Goal: Use online tool/utility: Use online tool/utility

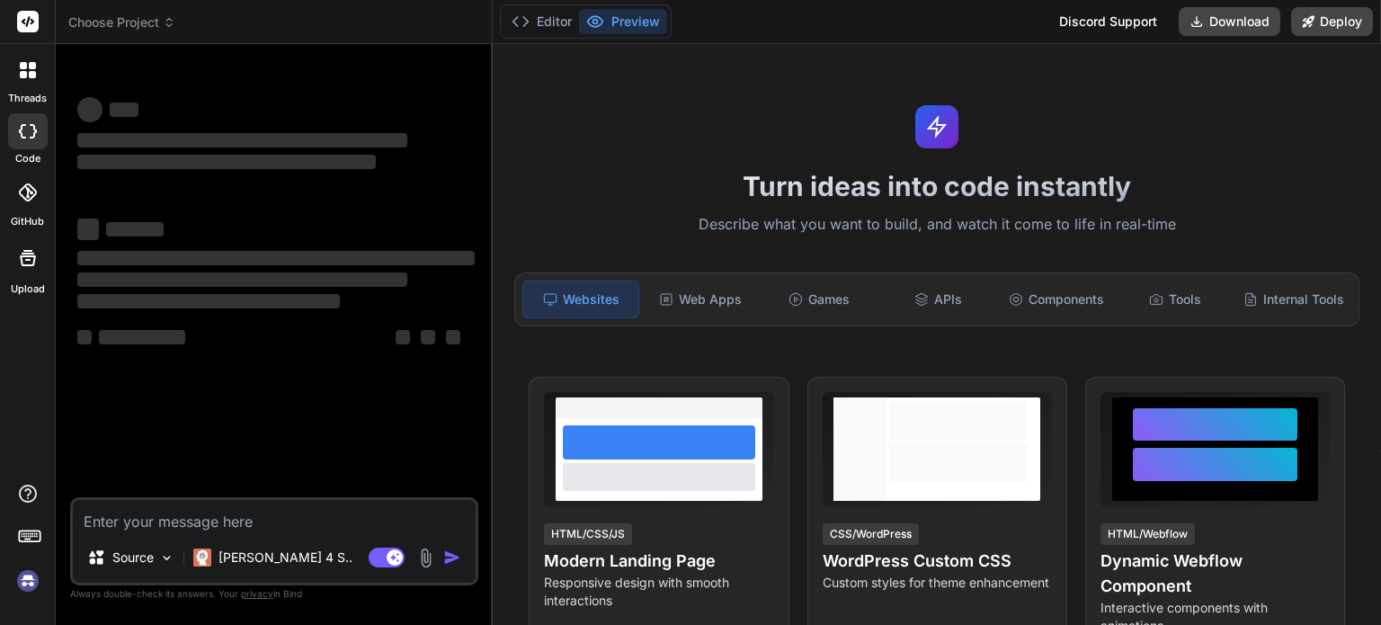
click at [208, 521] on textarea at bounding box center [274, 516] width 403 height 32
type textarea "h"
type textarea "x"
type textarea "hi"
type textarea "x"
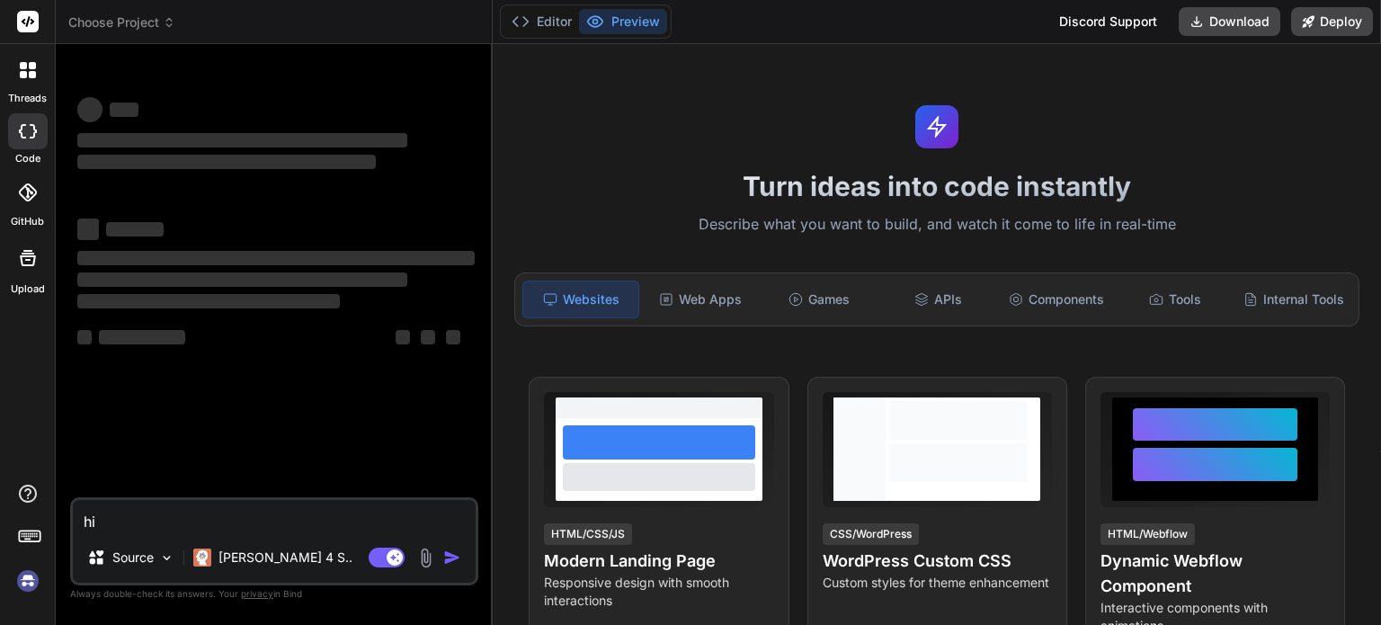
click at [212, 523] on textarea "hi" at bounding box center [274, 516] width 403 height 32
type textarea "h"
type textarea "x"
paste textarea "LoremIpsumD Sitametco Adipisc – Elitseddoe Tempori Utlabor Etdolore Mag aliq en…"
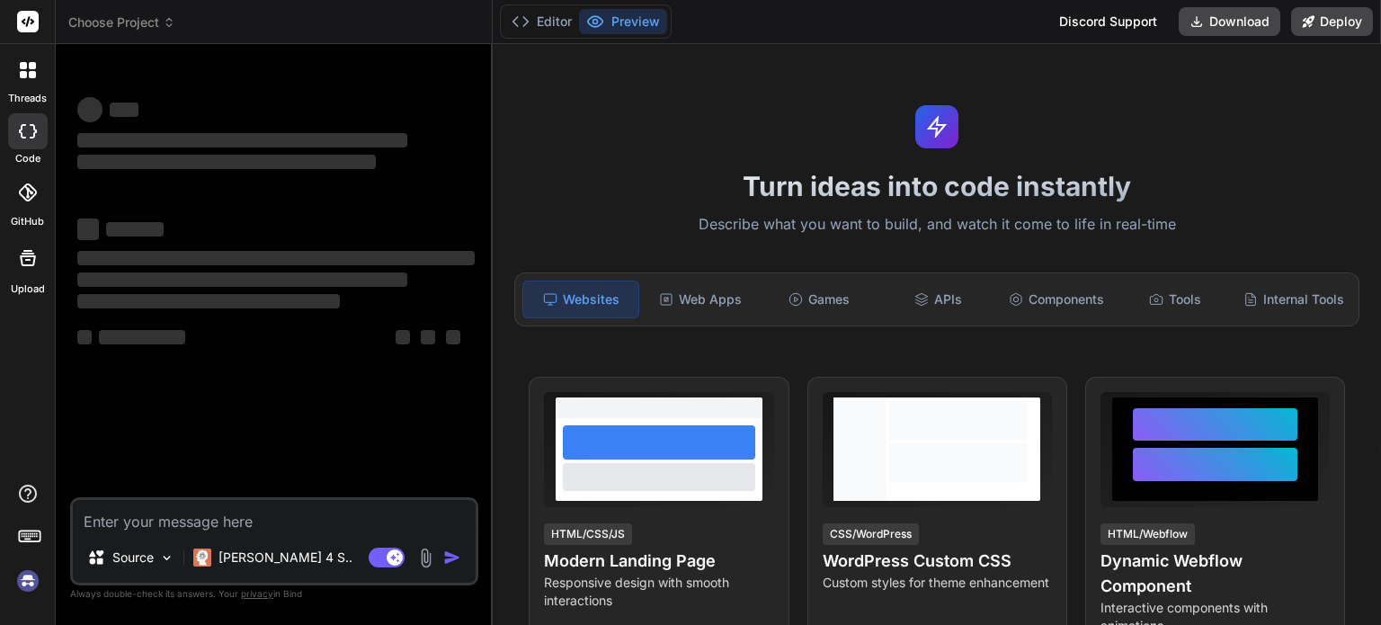
type textarea "LoremIpsumD Sitametco Adipisc – Elitseddoe Tempori Utlabor Etdolore Mag aliq en…"
type textarea "x"
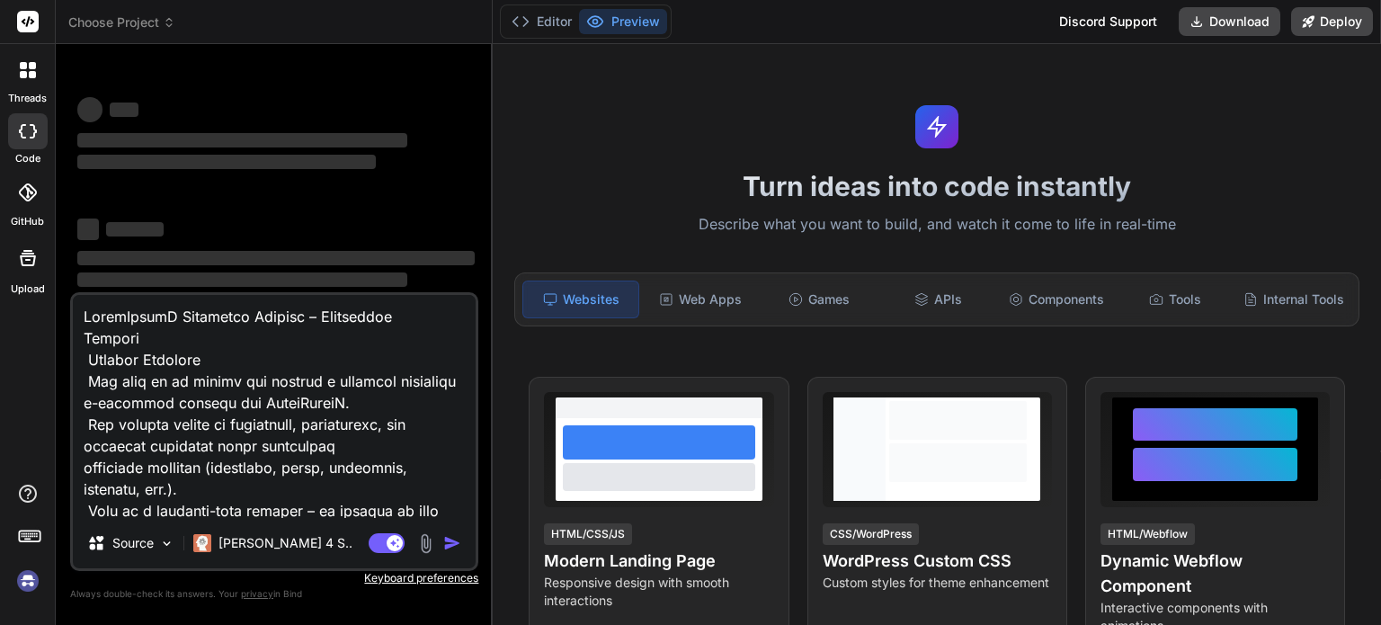
scroll to position [994, 0]
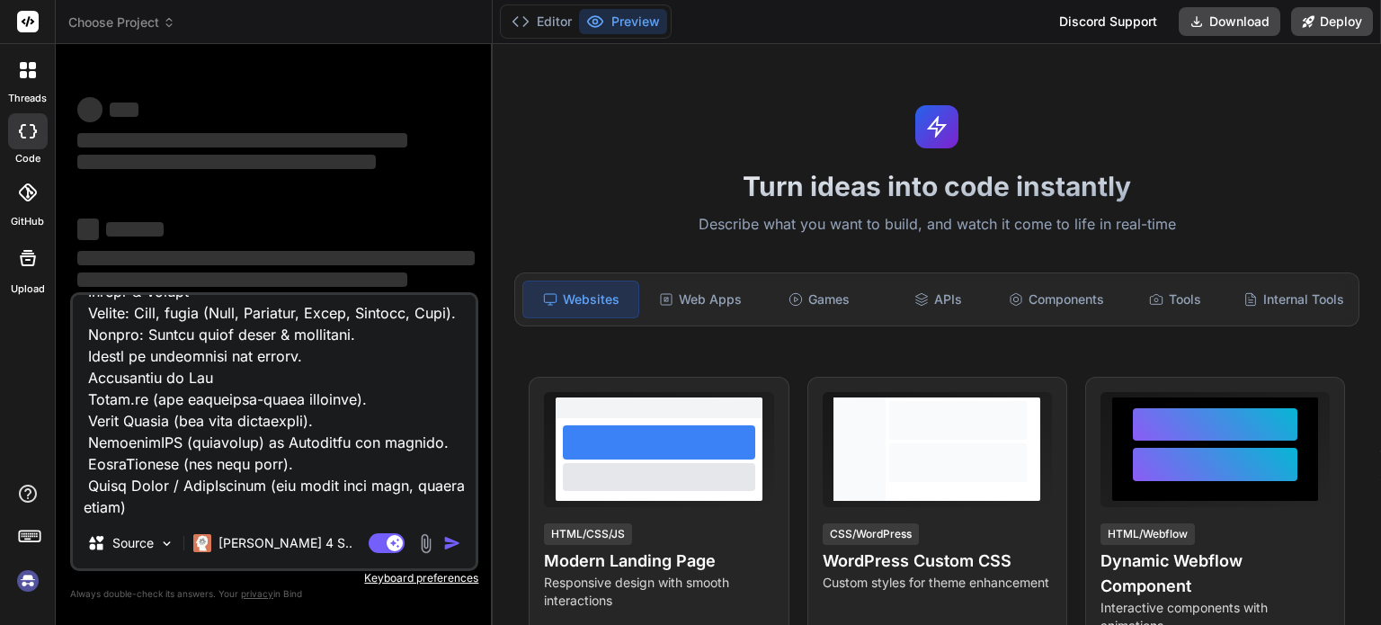
type textarea "LoremIpsumD Sitametco Adipisc – Elitseddoe Tempori Utlabor Etdolore Mag aliq en…"
click at [144, 24] on span "Choose Project" at bounding box center [121, 22] width 107 height 18
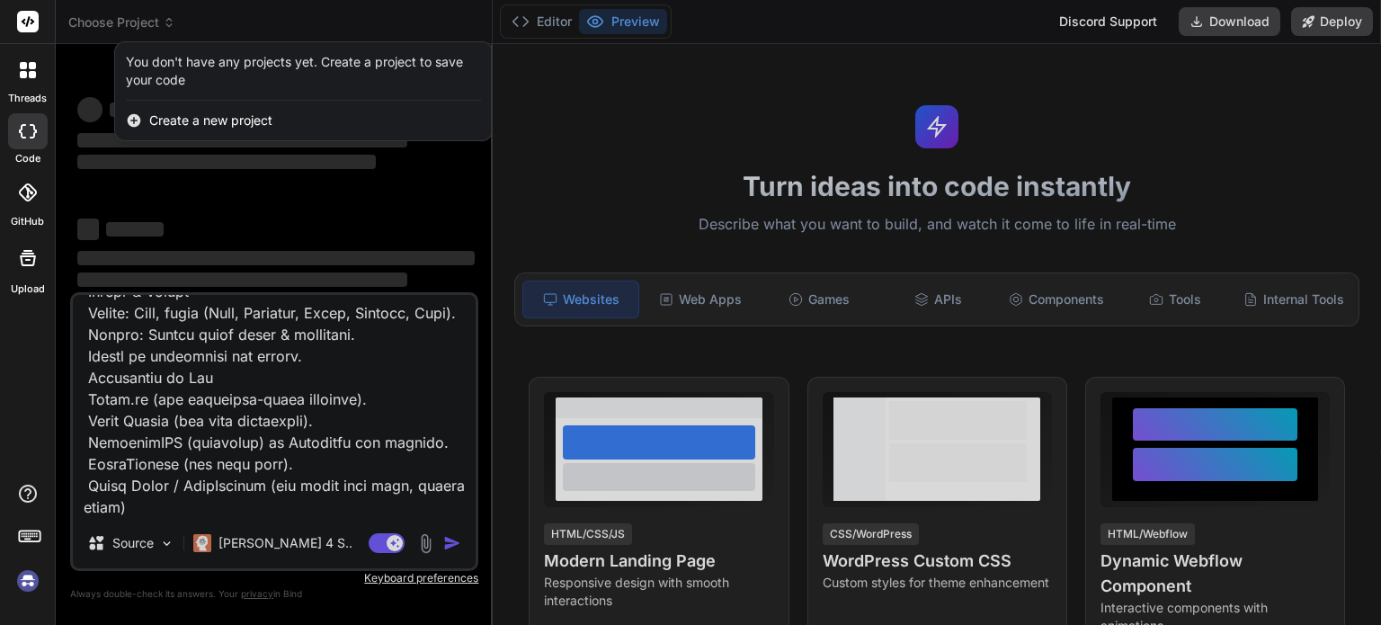
click at [144, 24] on div at bounding box center [690, 312] width 1381 height 625
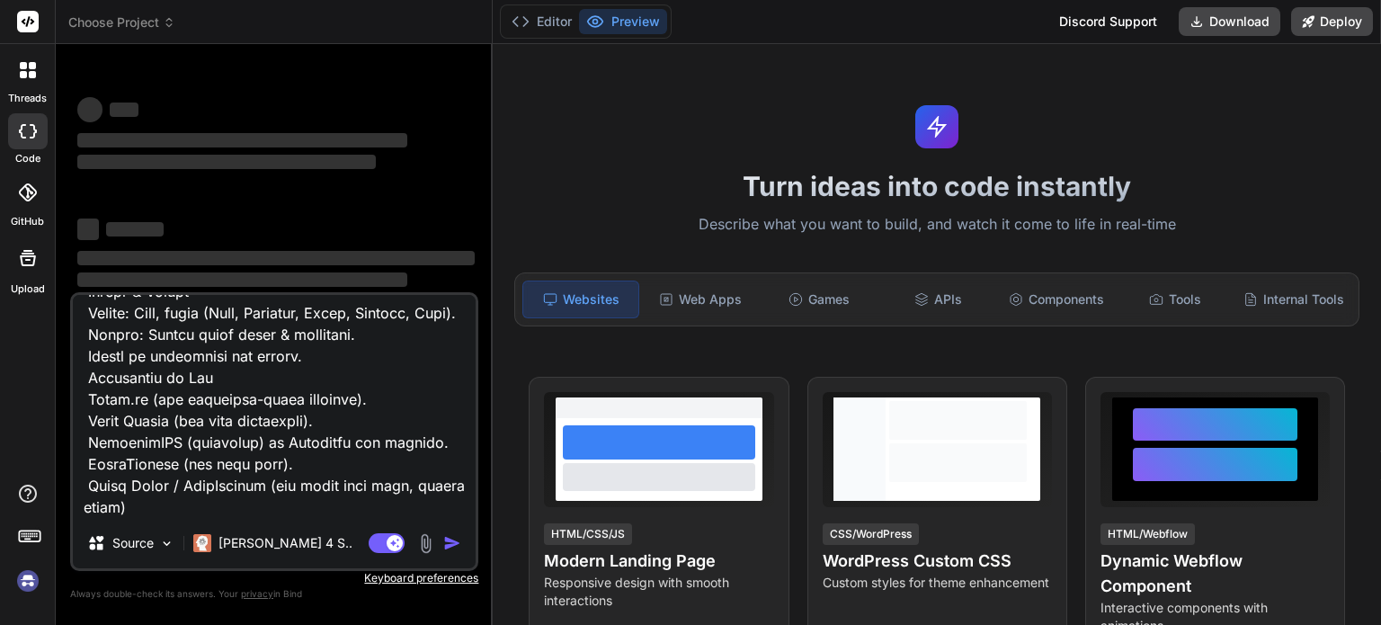
click at [21, 589] on img at bounding box center [28, 581] width 31 height 31
type textarea "x"
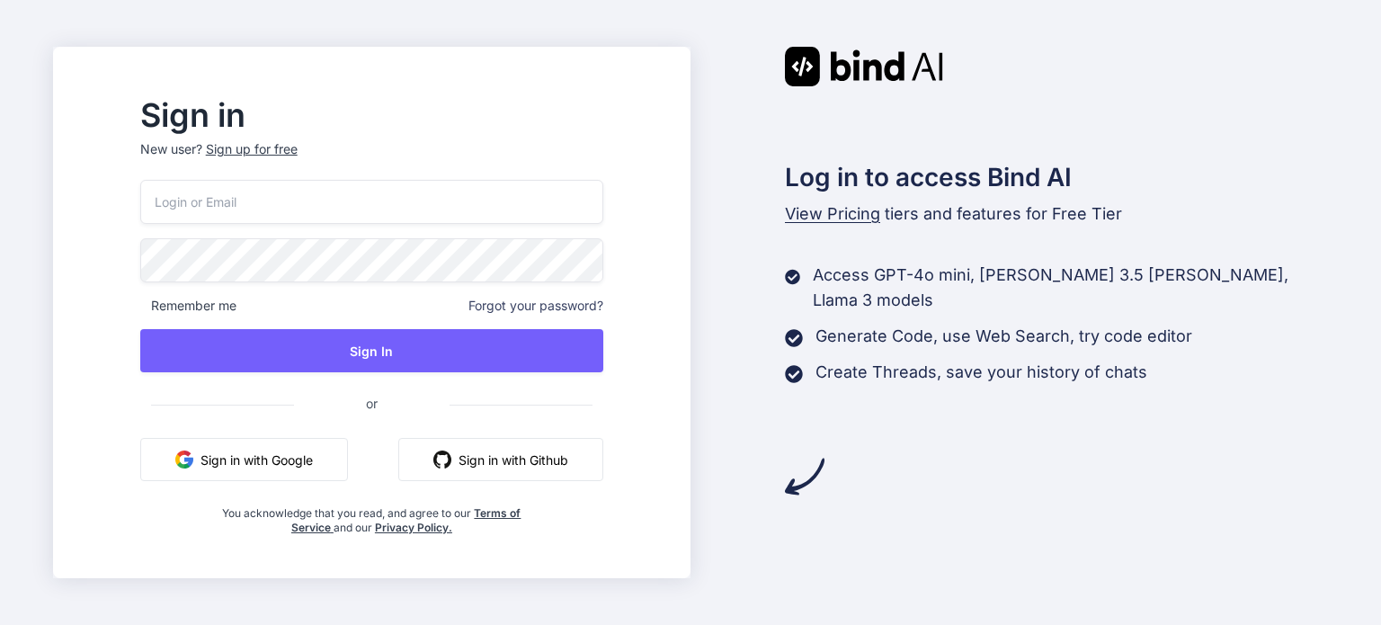
click at [340, 455] on button "Sign in with Google" at bounding box center [244, 459] width 208 height 43
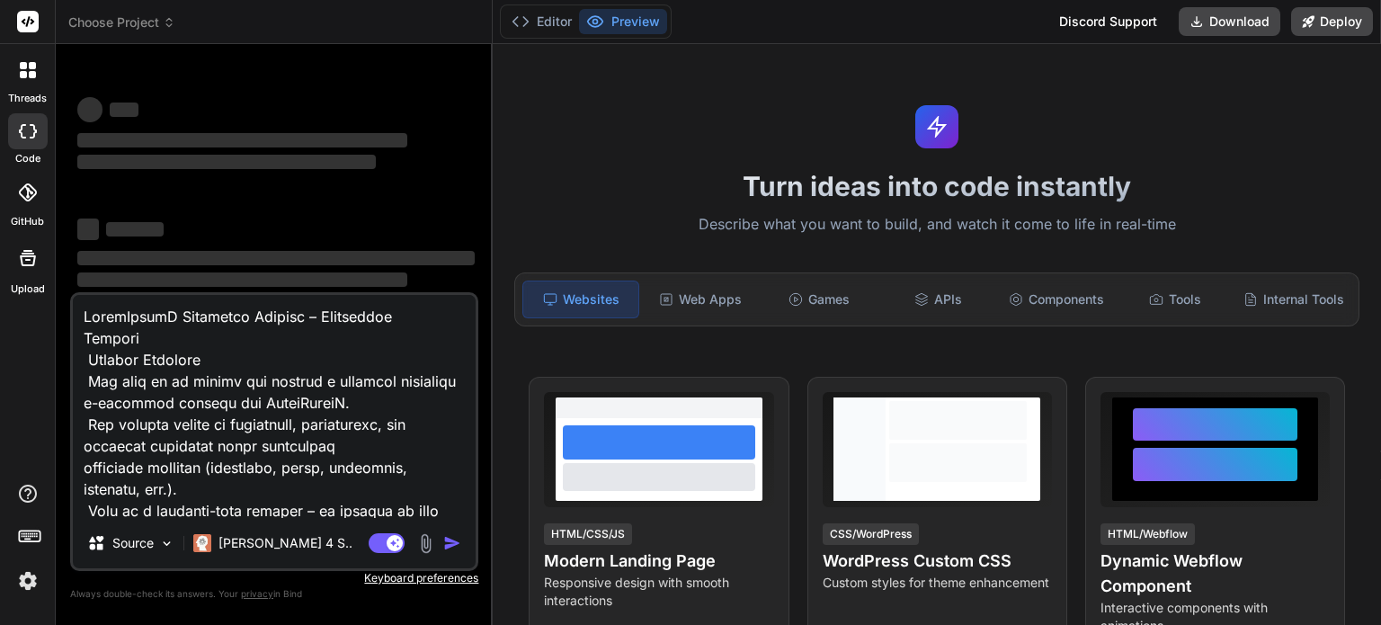
type textarea "x"
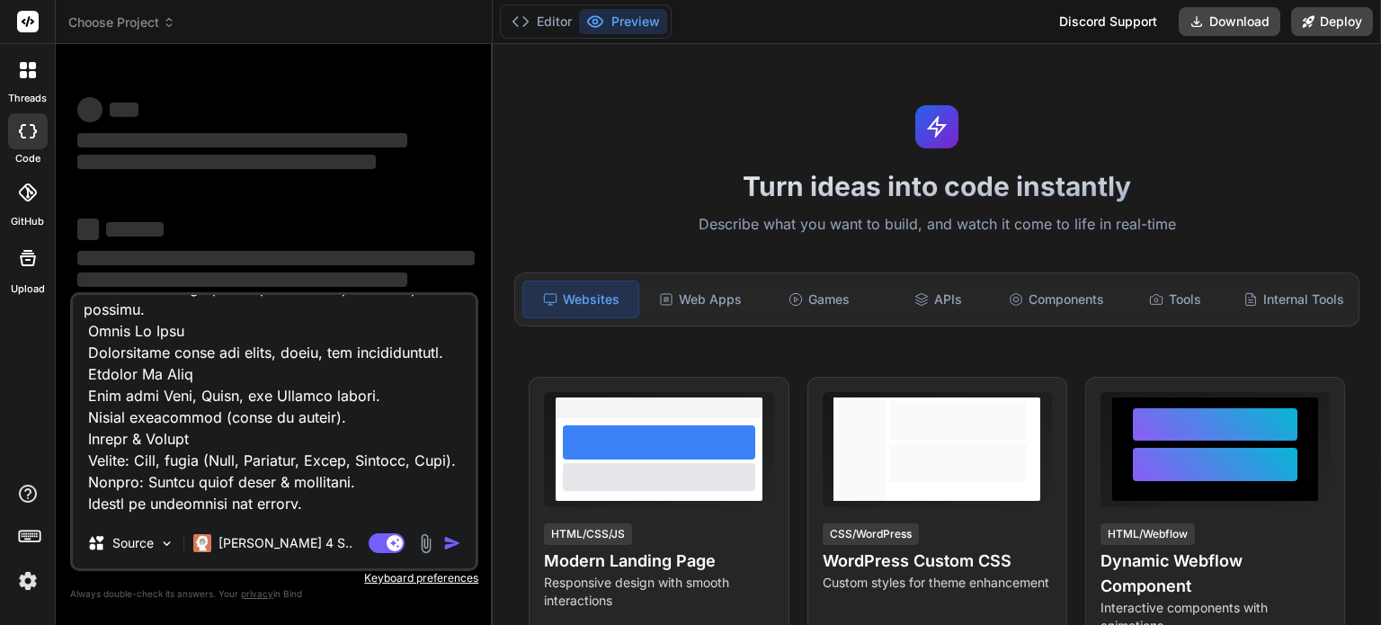
scroll to position [996, 0]
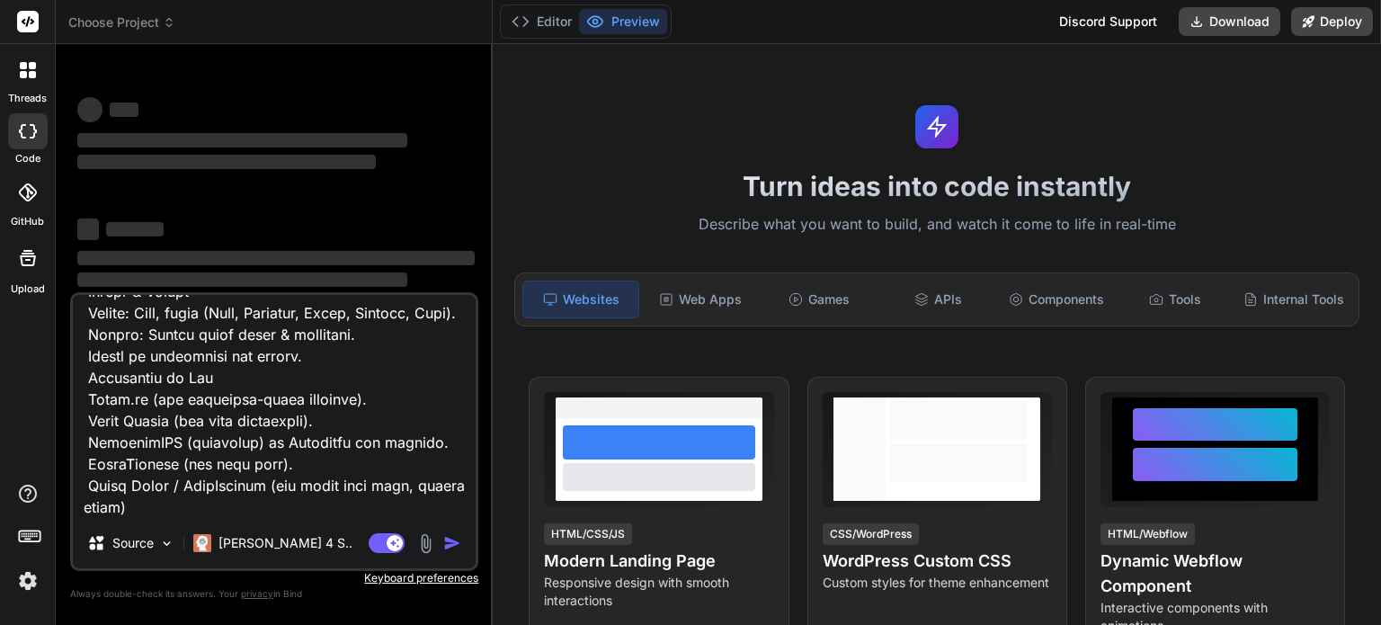
click at [22, 580] on img at bounding box center [28, 581] width 31 height 31
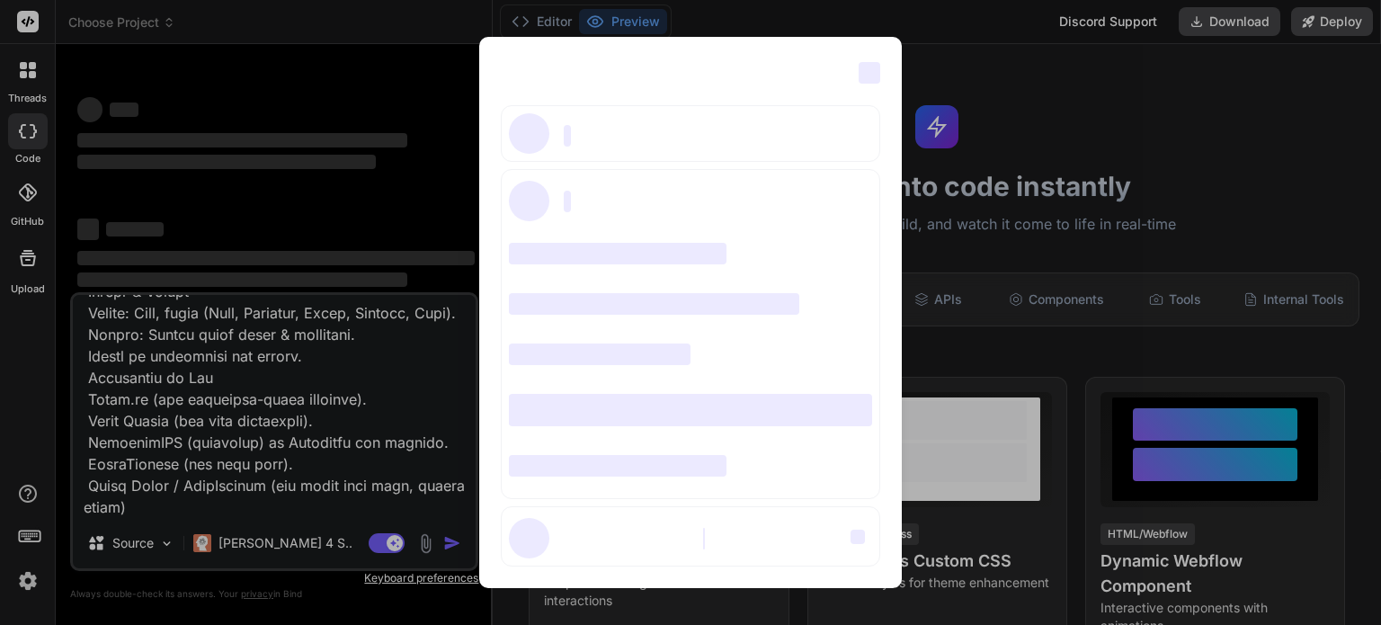
click at [371, 192] on div "‌ ‌ ‌ ‌ ‌ ‌ ‌ ‌ ‌ ‌ ‌ ‌ ‌ ‌ ‌" at bounding box center [690, 312] width 1381 height 625
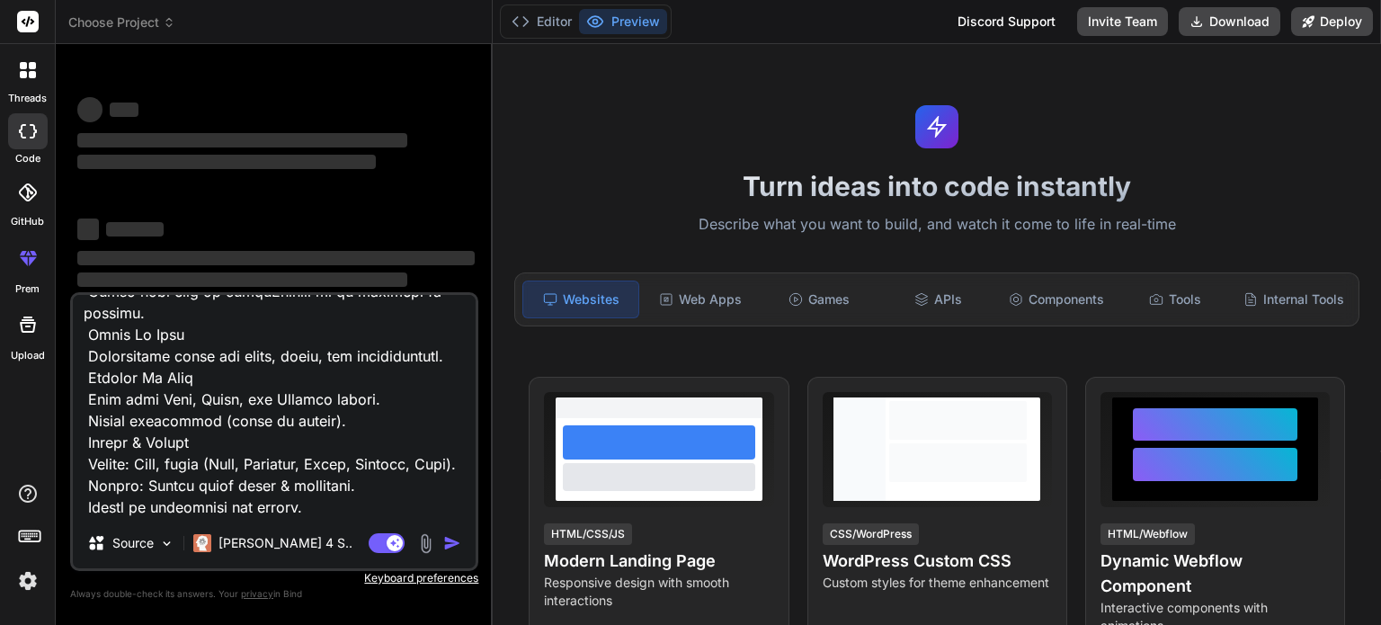
scroll to position [996, 0]
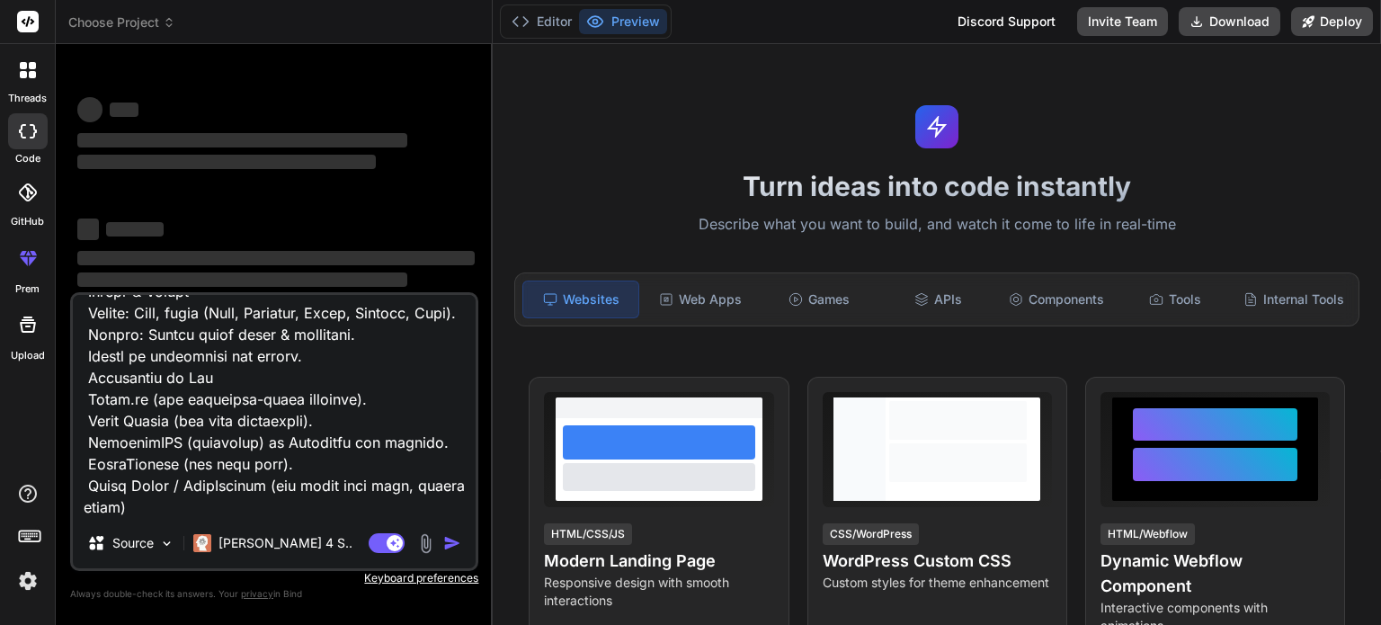
type textarea "x"
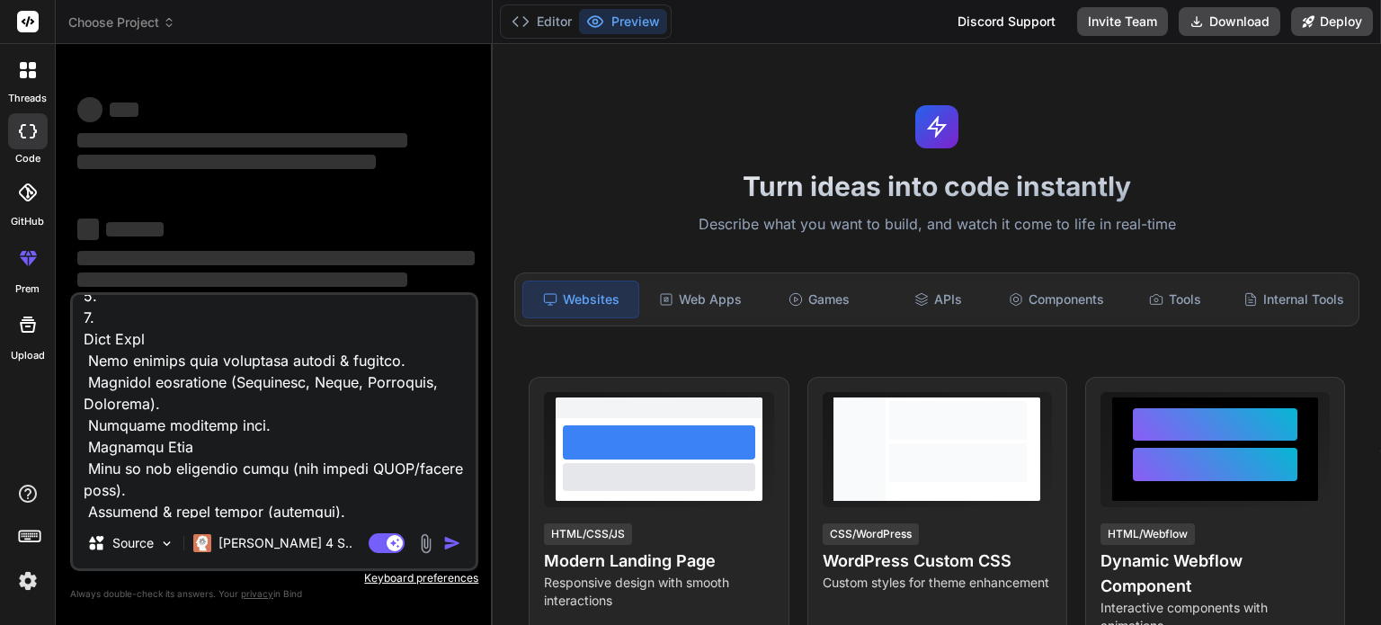
scroll to position [0, 0]
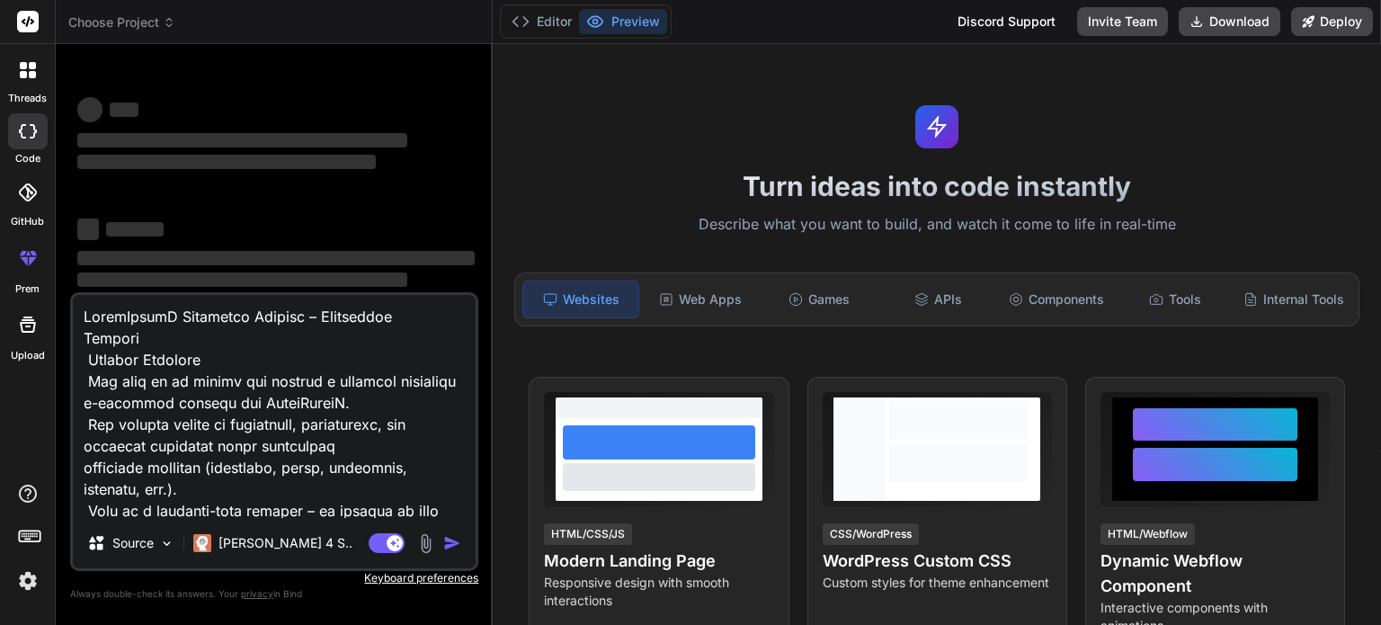
drag, startPoint x: 166, startPoint y: 494, endPoint x: 98, endPoint y: 247, distance: 255.7
click at [98, 247] on div "‌ ‌ ‌ ‌ ‌ ‌ ‌ ‌ ‌ ‌ ‌ ‌ ‌ ‌ Source [PERSON_NAME] 4 S.. Agent Mode. When this to…" at bounding box center [274, 341] width 408 height 566
type textarea "Cy / FontAwesome (for icons like cart, social media)"
type textarea "x"
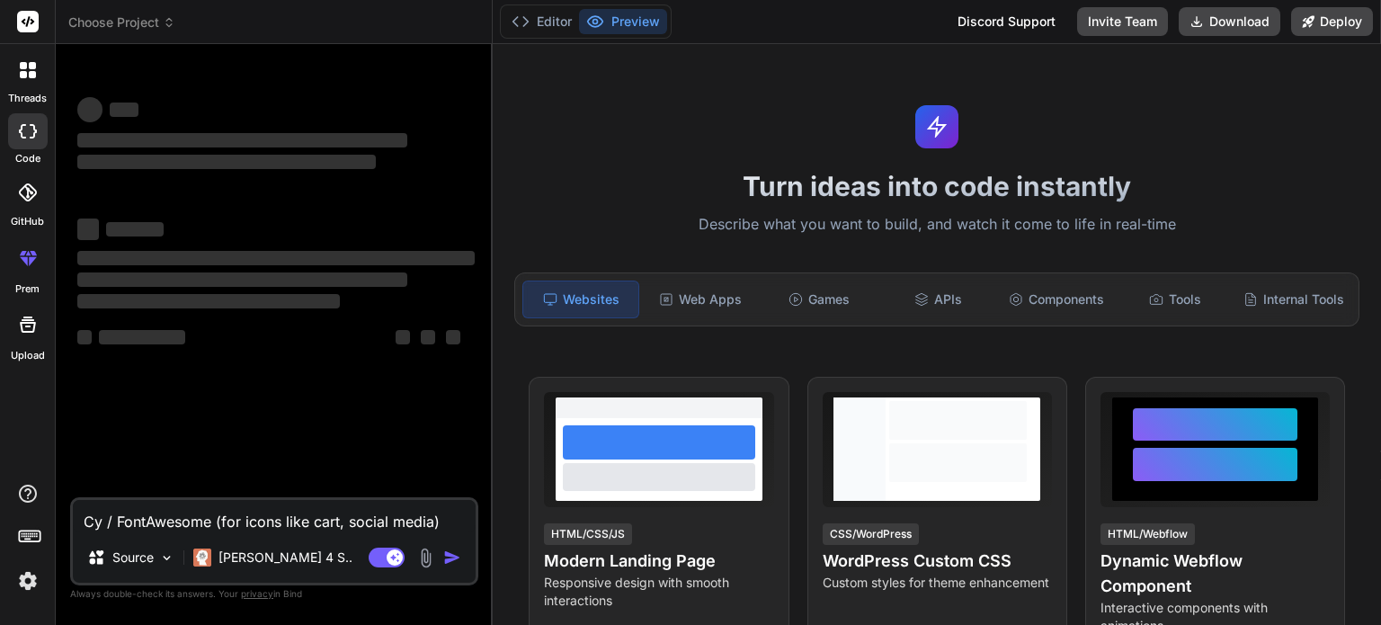
type textarea "C / FontAwesome (for icons like cart, social media)"
type textarea "x"
type textarea "/ FontAwesome (for icons like cart, social media)"
type textarea "x"
drag, startPoint x: 456, startPoint y: 528, endPoint x: 0, endPoint y: 495, distance: 457.2
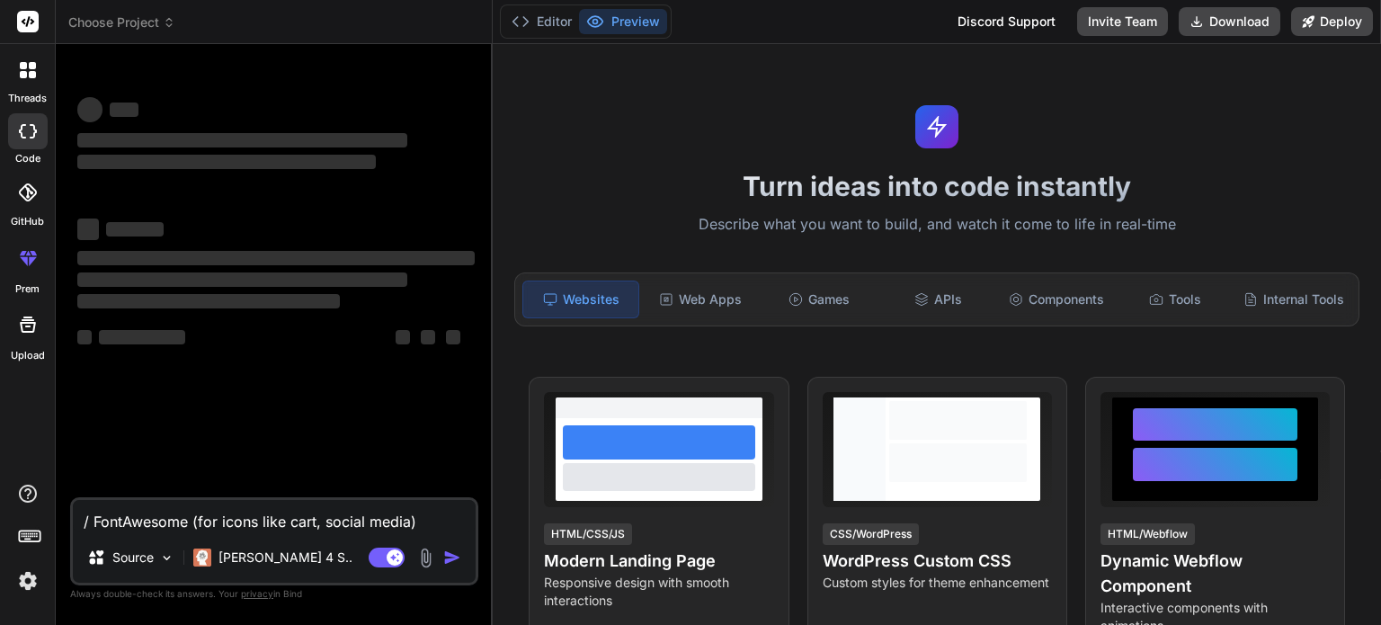
click at [0, 495] on div "threads code GitHub prem Upload Choose Project Created with Pixso. Bind AI Web …" at bounding box center [690, 312] width 1381 height 625
type textarea "x"
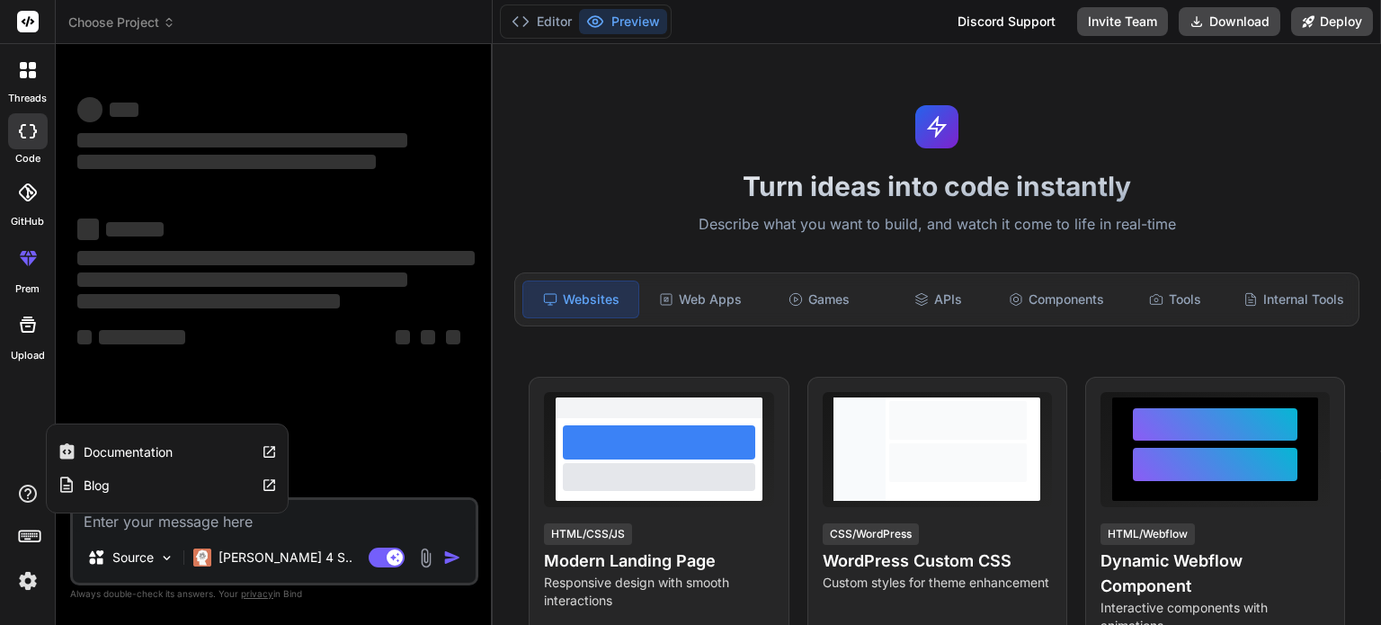
click at [409, 434] on div "‌ ‌ ‌ ‌ ‌ ‌ ‌ ‌ ‌ ‌ ‌ ‌ ‌ ‌" at bounding box center [276, 277] width 405 height 439
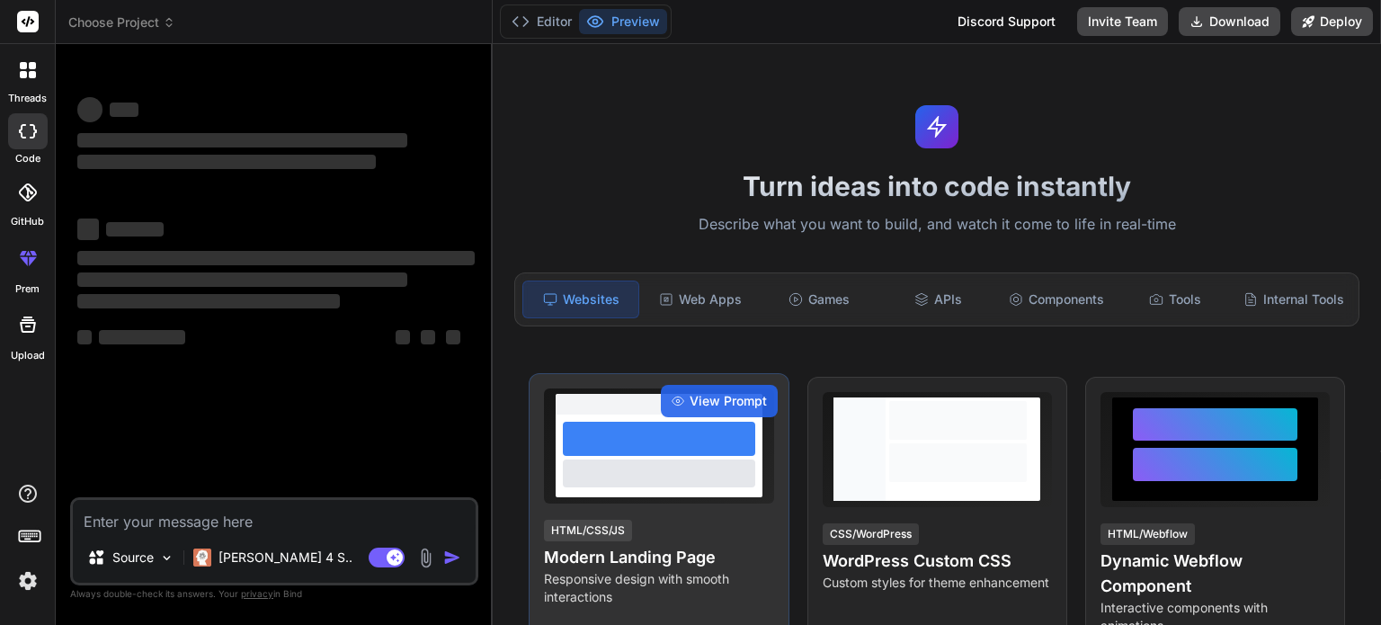
type textarea "x"
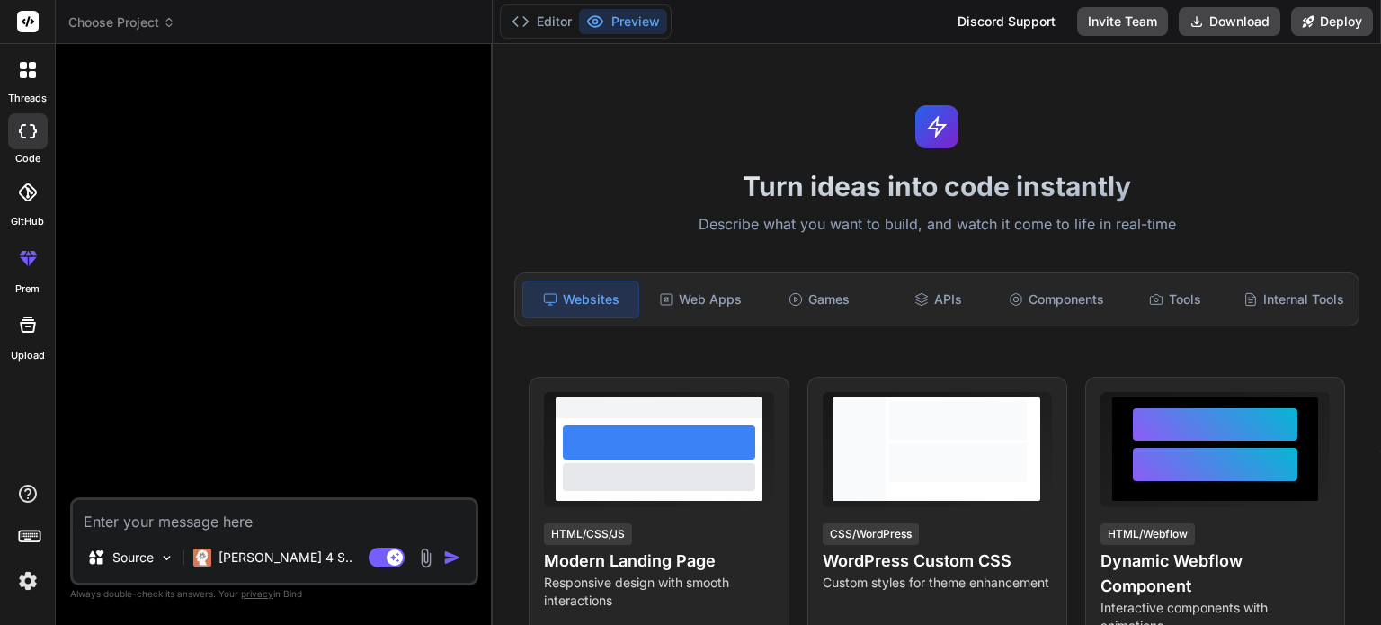
click at [335, 517] on textarea at bounding box center [274, 516] width 403 height 32
paste textarea "LoremIpsumD Sitametco Adipisc – Elitseddoe Tempori Utlabor Etdolore Mag aliq en…"
type textarea "LoremIpsumD Sitametco Adipisc – Elitseddoe Tempori Utlabor Etdolore Mag aliq en…"
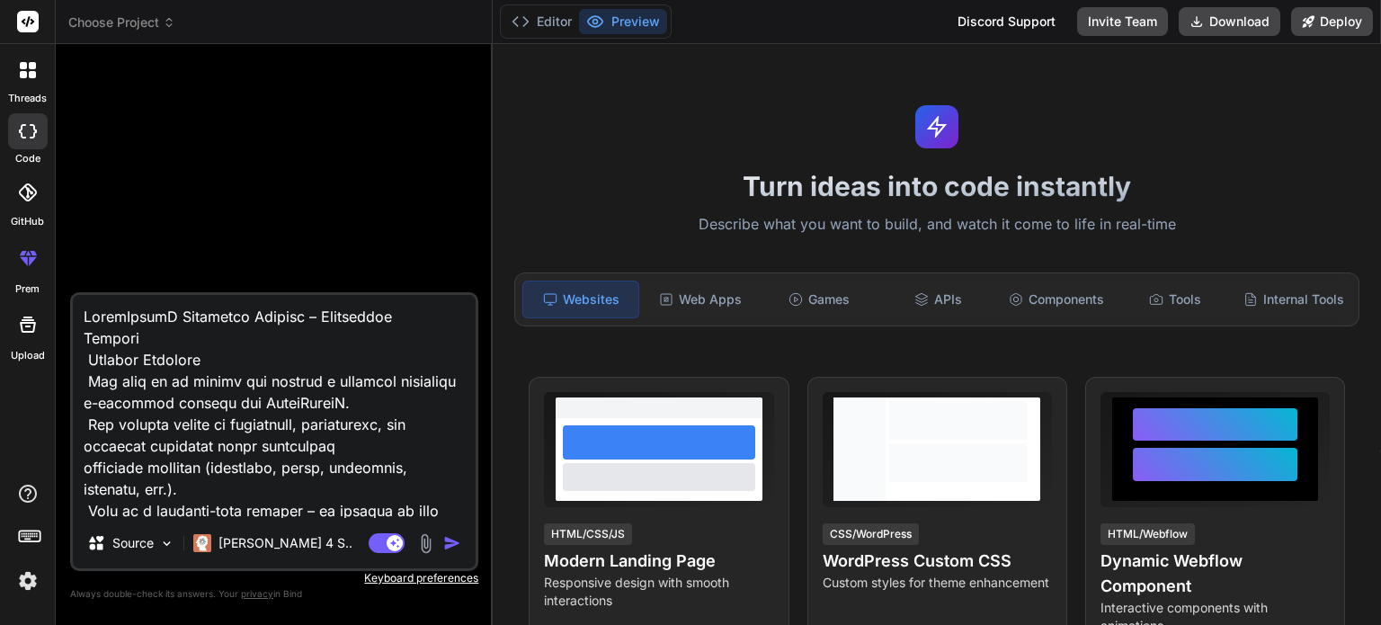
scroll to position [994, 0]
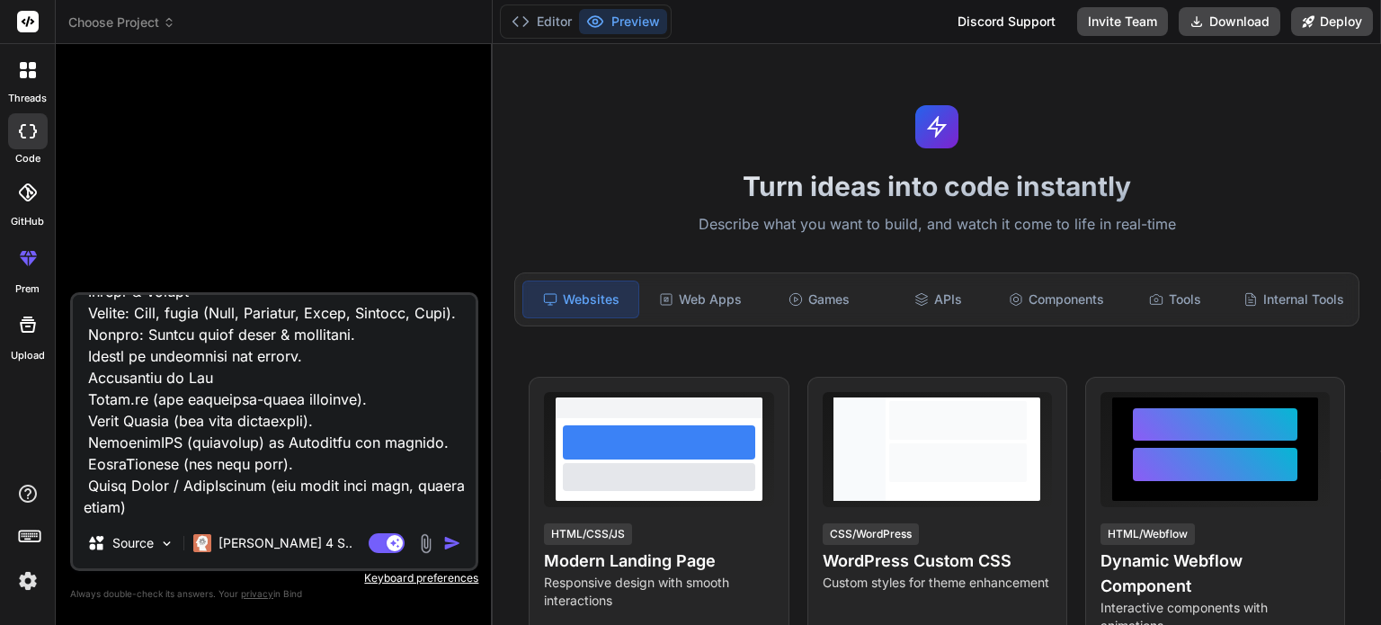
type textarea "x"
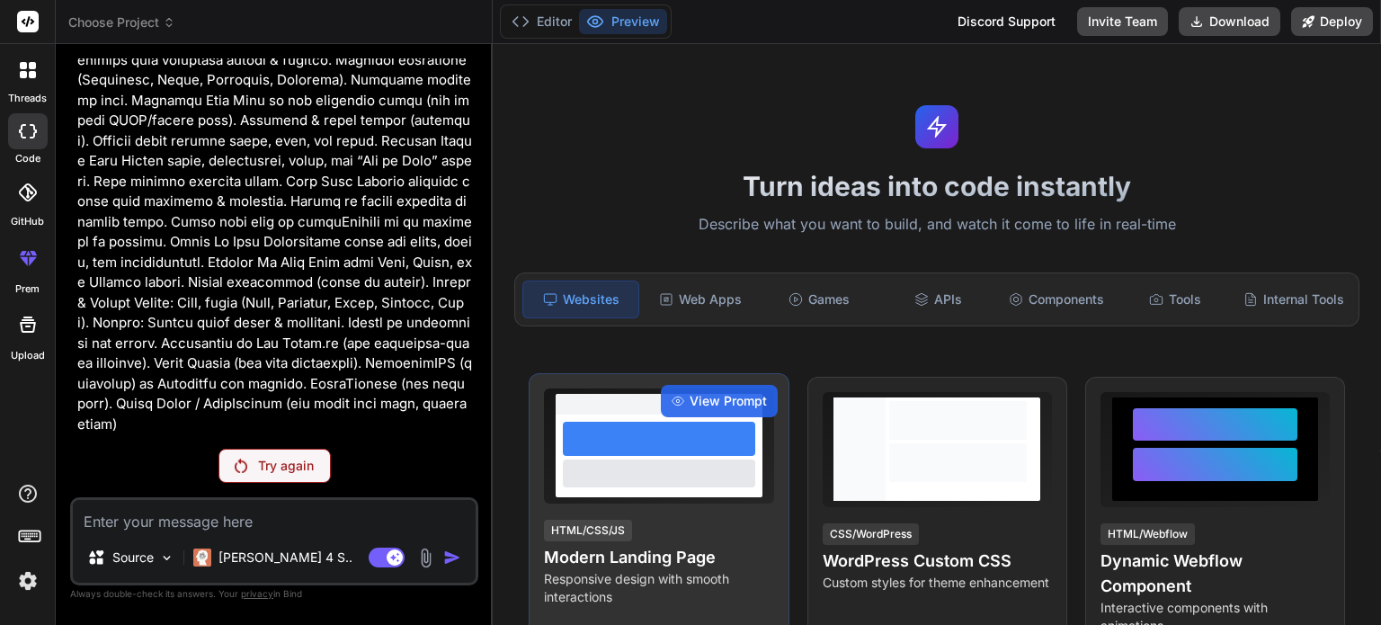
scroll to position [167, 0]
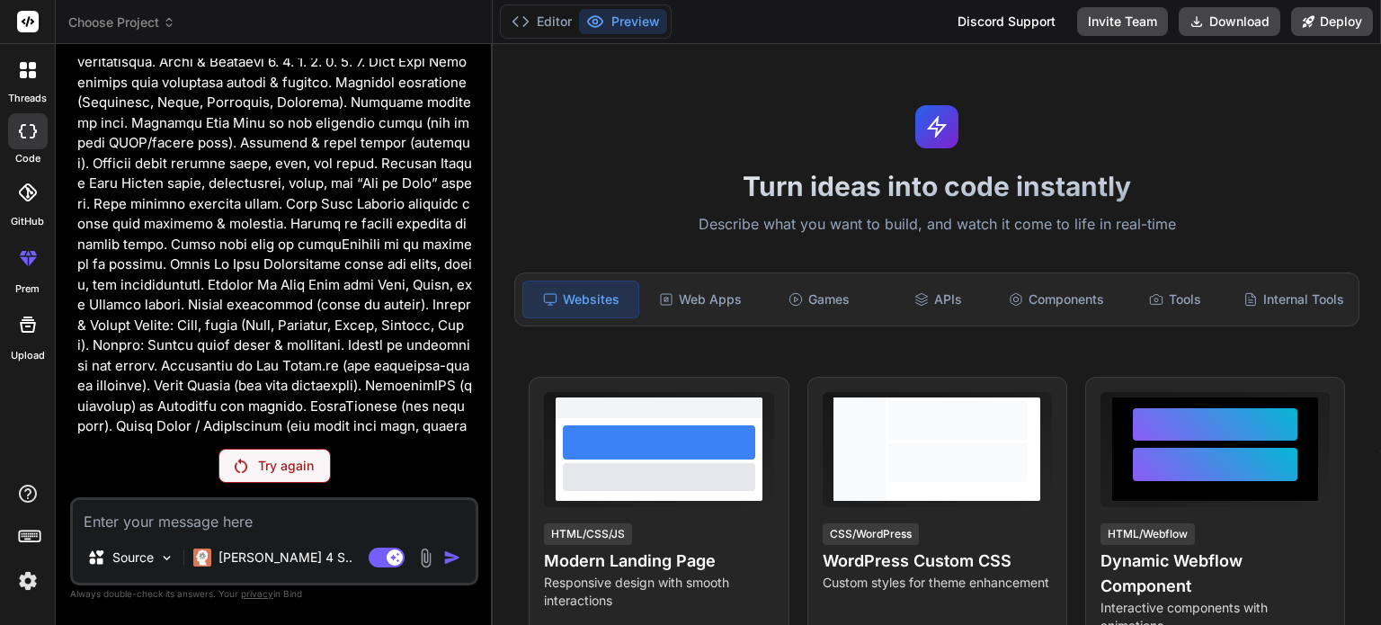
click at [295, 334] on p at bounding box center [276, 194] width 398 height 526
click at [273, 463] on p "Try again" at bounding box center [286, 466] width 56 height 18
click at [304, 469] on p "Try again" at bounding box center [286, 466] width 56 height 18
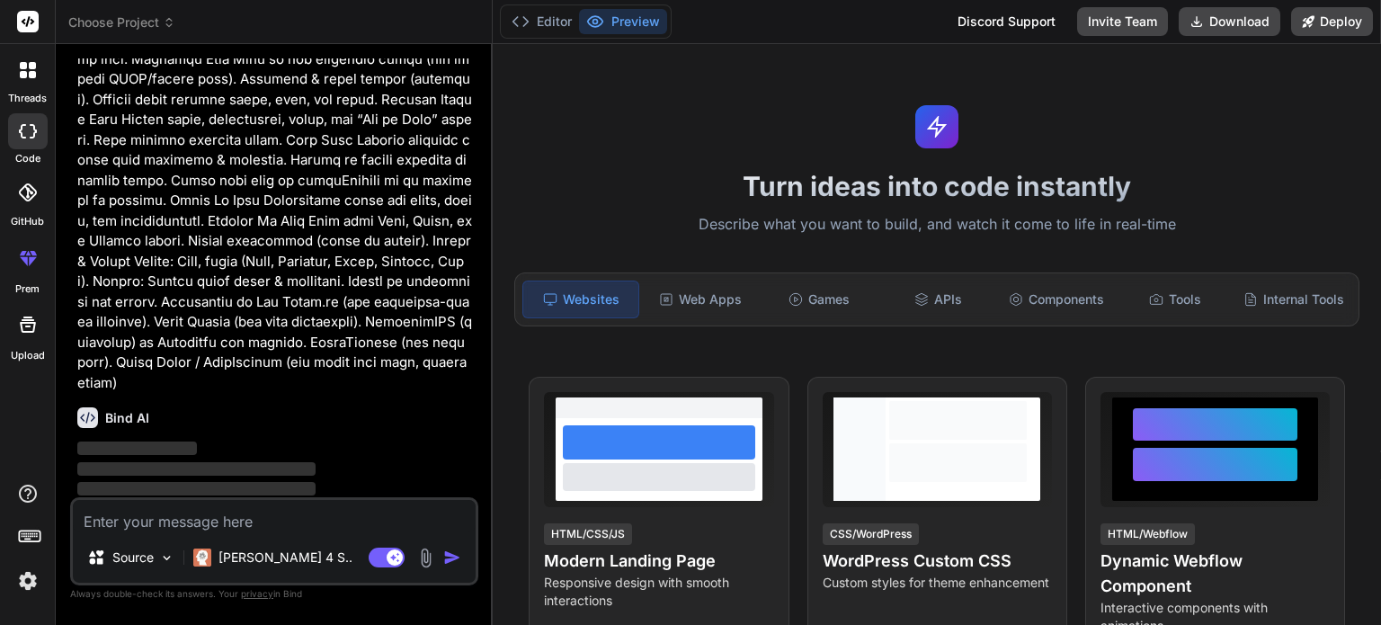
type textarea "x"
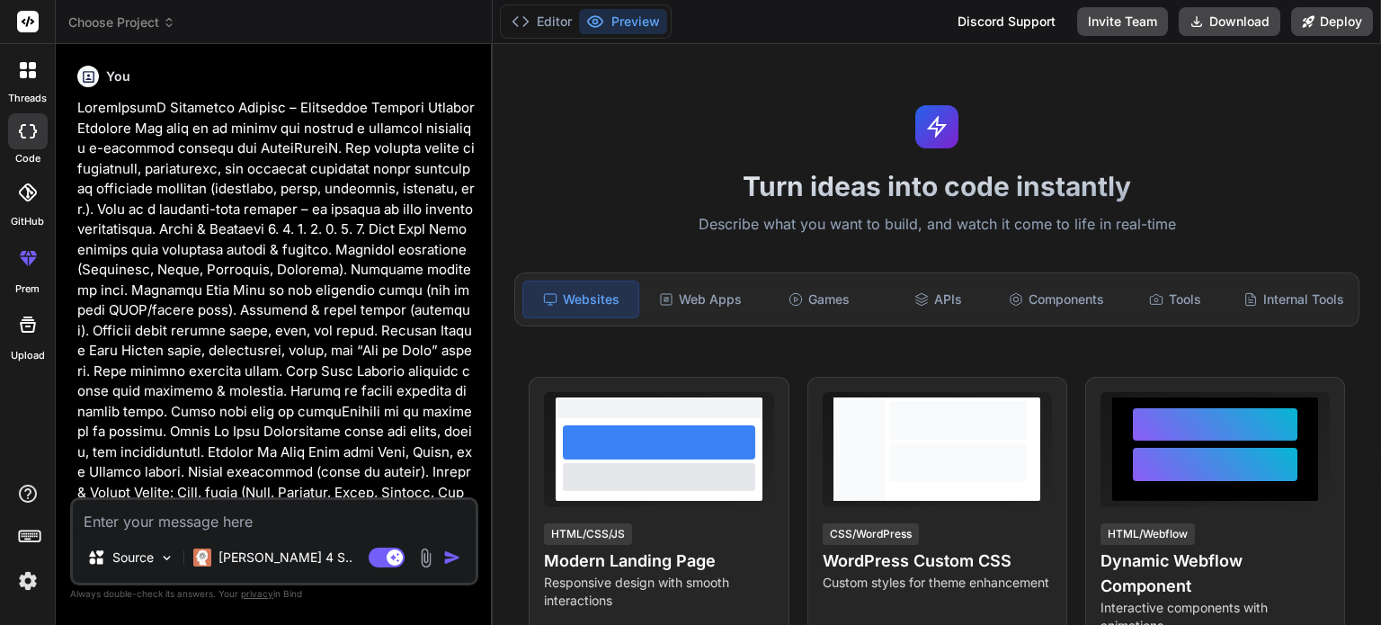
scroll to position [231, 0]
